Goal: Task Accomplishment & Management: Complete application form

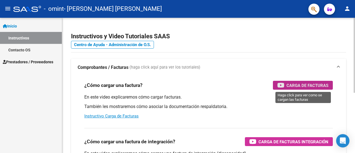
click at [299, 84] on span "Carga de Facturas" at bounding box center [308, 85] width 42 height 7
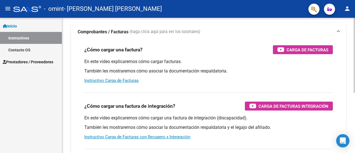
scroll to position [56, 0]
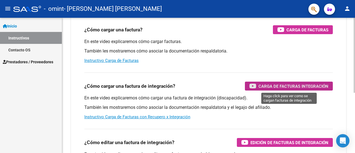
click at [278, 86] on span "Carga de Facturas Integración" at bounding box center [294, 86] width 70 height 7
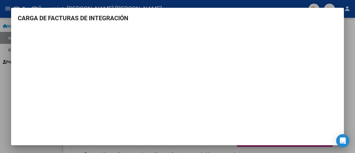
scroll to position [0, 0]
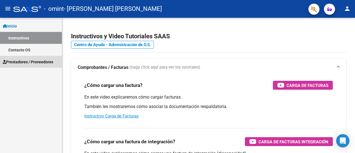
click at [24, 61] on span "Prestadores / Proveedores" at bounding box center [28, 62] width 51 height 6
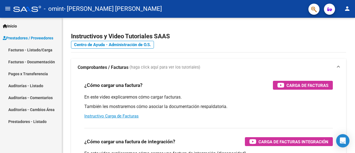
click at [32, 48] on link "Facturas - Listado/Carga" at bounding box center [31, 50] width 62 height 12
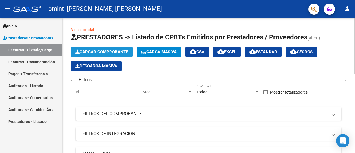
click at [113, 51] on span "Cargar Comprobante" at bounding box center [101, 51] width 53 height 5
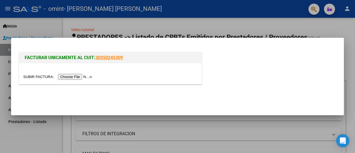
click at [68, 77] on input "file" at bounding box center [58, 77] width 70 height 6
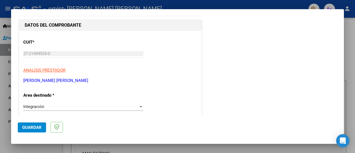
scroll to position [56, 0]
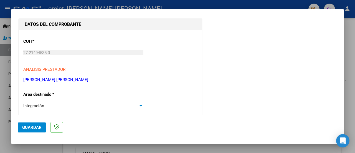
click at [140, 106] on div at bounding box center [141, 105] width 3 height 1
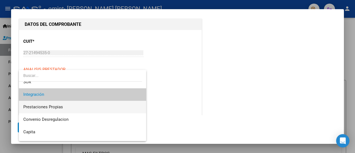
scroll to position [41, 0]
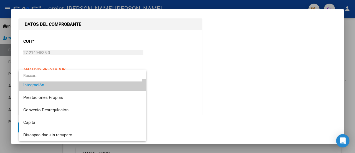
click at [97, 85] on span "Integración" at bounding box center [82, 85] width 119 height 12
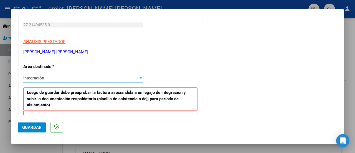
scroll to position [111, 0]
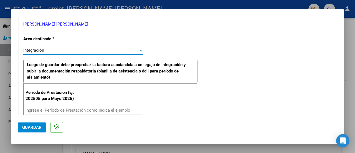
click at [30, 109] on input "Ingrese el Período de Prestación como indica el ejemplo" at bounding box center [84, 110] width 117 height 5
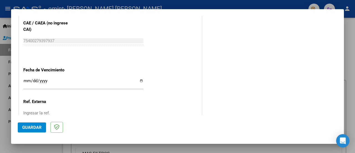
scroll to position [389, 0]
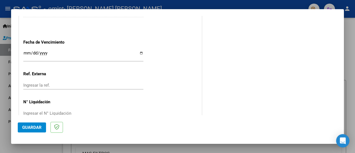
type input "202509"
click at [140, 52] on input "Ingresar la fecha" at bounding box center [83, 55] width 120 height 9
type input "2025-10-12"
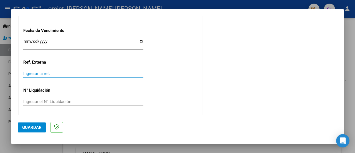
click at [26, 72] on input "Ingresar la ref." at bounding box center [83, 73] width 120 height 5
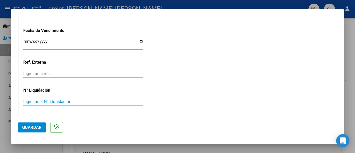
click at [24, 101] on input "Ingresar el N° Liquidación" at bounding box center [83, 101] width 120 height 5
click at [33, 126] on span "Guardar" at bounding box center [31, 127] width 19 height 5
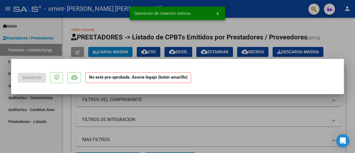
scroll to position [0, 0]
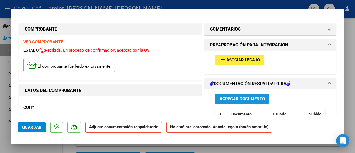
click at [239, 97] on span "Agregar Documento" at bounding box center [242, 98] width 45 height 5
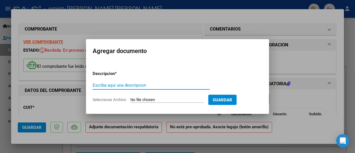
click at [101, 85] on input "Escriba aquí una descripcion" at bounding box center [151, 85] width 117 height 5
click at [133, 86] on input "planilla de asistencia Jonas Delgado" at bounding box center [151, 85] width 117 height 5
type input "planilla de asistencia TOJonas Delgado"
click at [118, 100] on span "Seleccionar Archivo" at bounding box center [110, 99] width 34 height 4
click at [130, 100] on input "Seleccionar Archivo" at bounding box center [167, 99] width 74 height 5
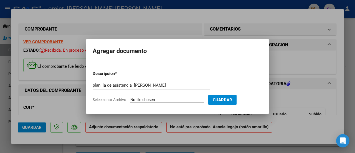
type input "C:\fakepath\CamScanner 05-10-2025 20.43 (1).pdf"
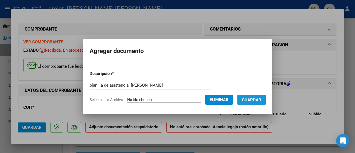
click at [254, 100] on span "Guardar" at bounding box center [251, 99] width 19 height 5
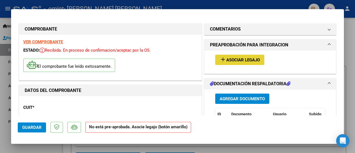
click at [248, 60] on span "Asociar Legajo" at bounding box center [243, 59] width 34 height 5
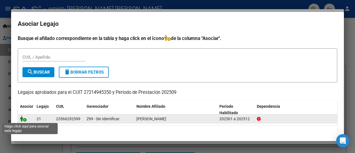
click at [23, 119] on icon at bounding box center [23, 118] width 7 height 6
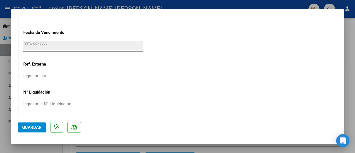
scroll to position [402, 0]
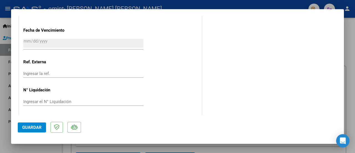
click at [37, 131] on button "Guardar" at bounding box center [32, 127] width 28 height 10
